Goal: Information Seeking & Learning: Learn about a topic

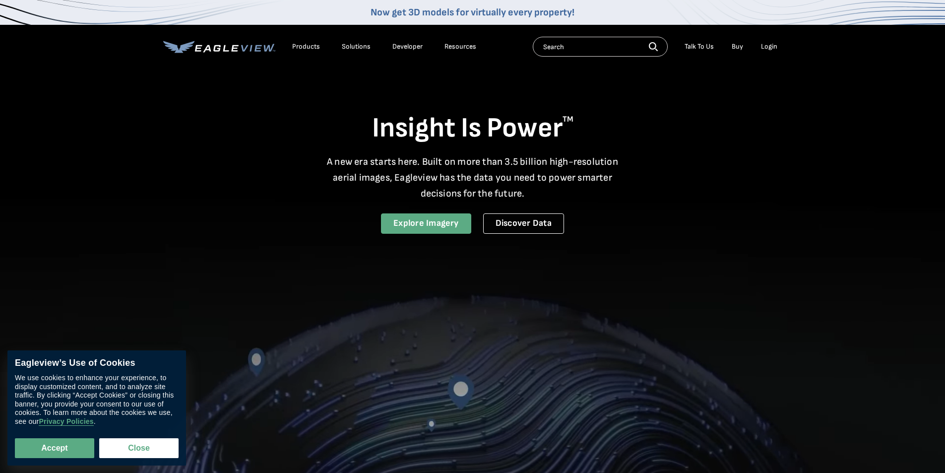
click at [445, 225] on link "Explore Imagery" at bounding box center [426, 223] width 90 height 20
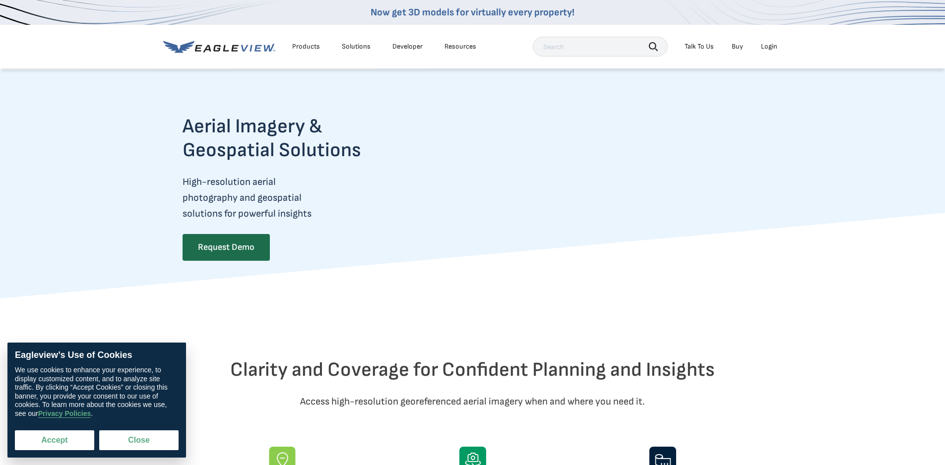
click at [84, 445] on button "Accept" at bounding box center [54, 441] width 79 height 20
checkbox input "true"
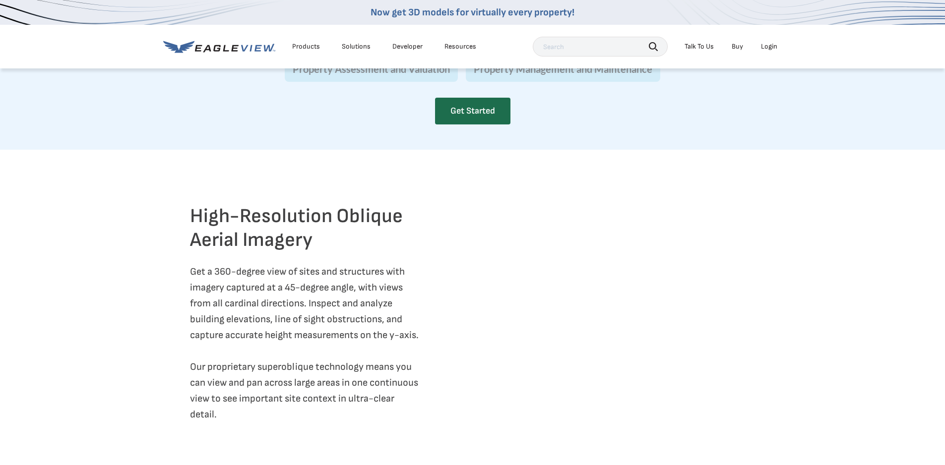
scroll to position [1092, 0]
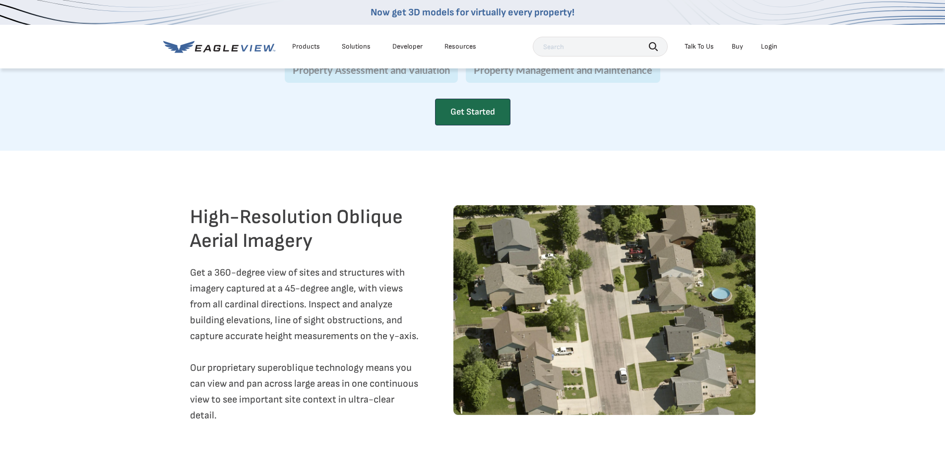
click at [466, 133] on div "Get Started" at bounding box center [472, 116] width 75 height 34
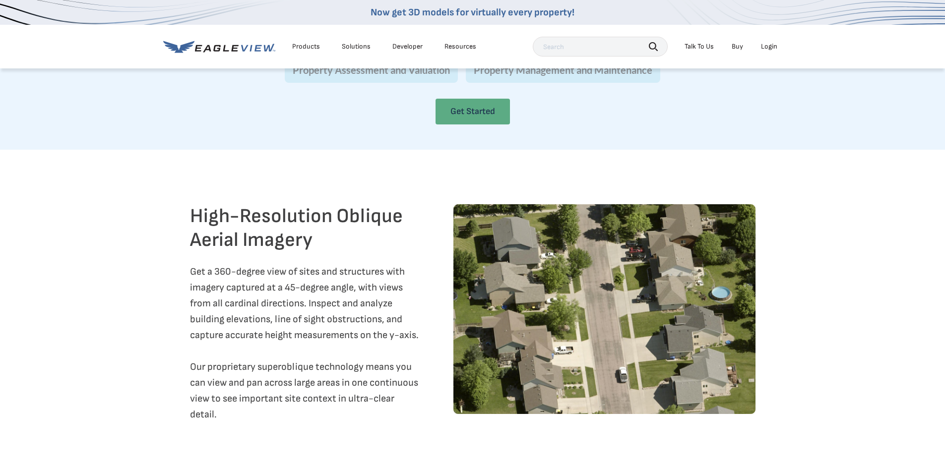
click at [467, 125] on link "Get Started" at bounding box center [473, 112] width 74 height 26
